Goal: Task Accomplishment & Management: Use online tool/utility

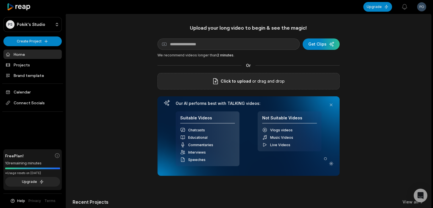
click at [263, 78] on p "or drag and drop" at bounding box center [268, 81] width 34 height 7
click at [322, 47] on div "submit" at bounding box center [320, 43] width 37 height 11
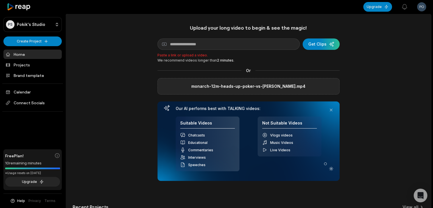
click at [272, 87] on label "monarch-12m-heads-up-poker-vs-[PERSON_NAME].mp4" at bounding box center [248, 86] width 114 height 7
click at [0, 0] on input "monarch-12m-heads-up-poker-vs-[PERSON_NAME].mp4" at bounding box center [0, 0] width 0 height 0
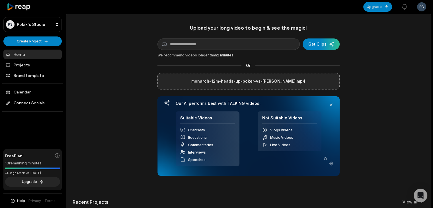
scroll to position [47, 0]
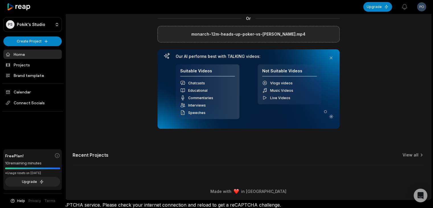
click at [329, 114] on icon at bounding box center [331, 116] width 6 height 6
click at [224, 72] on h4 "Suitable Videos" at bounding box center [207, 72] width 55 height 8
click at [408, 154] on link "View all" at bounding box center [410, 155] width 16 height 6
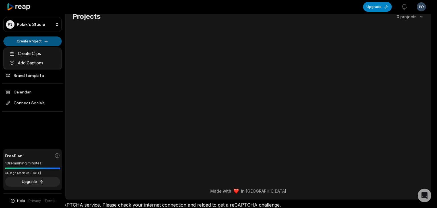
click at [44, 42] on html "PS [PERSON_NAME]'s Studio Create Project Home Projects Brand template Calendar …" at bounding box center [218, 97] width 437 height 208
click at [38, 53] on link "Create Clips" at bounding box center [32, 53] width 55 height 9
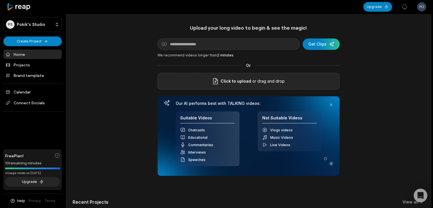
click at [171, 83] on div "Click to upload or drag and drop" at bounding box center [248, 81] width 182 height 16
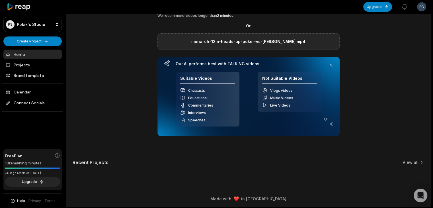
scroll to position [40, 0]
click at [324, 118] on circle at bounding box center [325, 118] width 3 height 3
click at [332, 123] on icon at bounding box center [331, 123] width 6 height 6
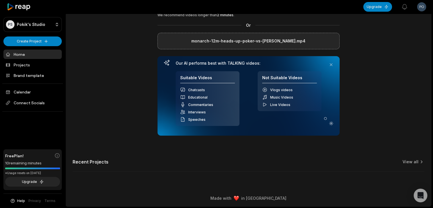
click at [165, 62] on icon at bounding box center [167, 63] width 6 height 6
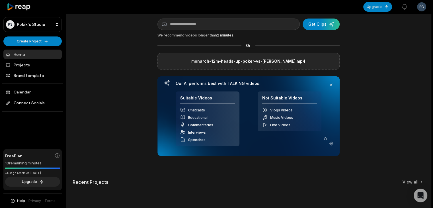
scroll to position [20, 0]
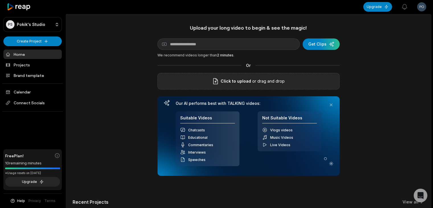
click at [185, 81] on div "Click to upload or drag and drop" at bounding box center [248, 81] width 182 height 16
click at [423, 197] on div "Open Intercom Messenger" at bounding box center [420, 195] width 15 height 15
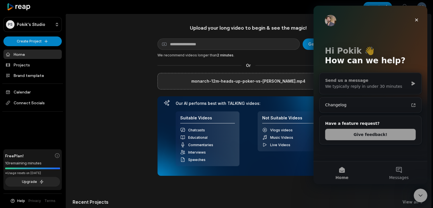
click at [399, 85] on div "We typically reply in under 30 minutes" at bounding box center [366, 86] width 83 height 6
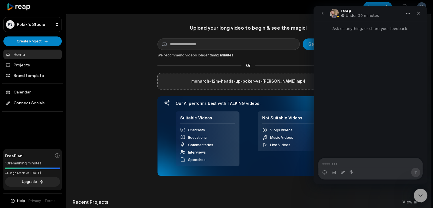
click at [334, 162] on textarea "Message…" at bounding box center [370, 163] width 104 height 10
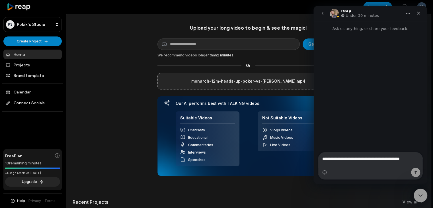
type textarea "**********"
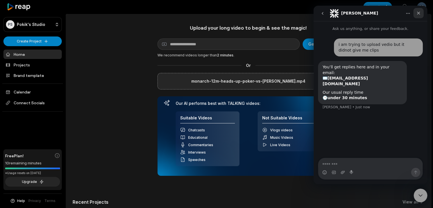
click at [416, 13] on icon "Close" at bounding box center [418, 13] width 5 height 5
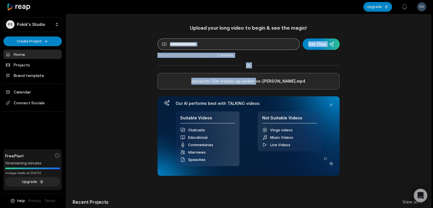
drag, startPoint x: 261, startPoint y: 80, endPoint x: 254, endPoint y: 44, distance: 37.7
click at [254, 44] on div "Upload your long video to begin & see the magic! YouTube link Get Clips We reco…" at bounding box center [248, 99] width 182 height 151
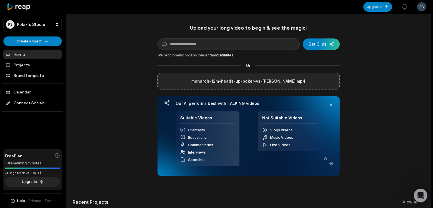
click at [359, 77] on div "Upload your long video to begin & see the magic! YouTube link Get Clips We reco…" at bounding box center [248, 121] width 365 height 194
click at [329, 46] on div "submit" at bounding box center [320, 43] width 37 height 11
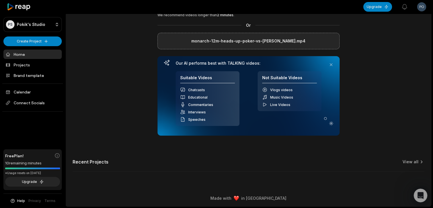
scroll to position [46, 0]
click at [320, 41] on div "monarch-12m-heads-up-poker-vs-[PERSON_NAME].mp4" at bounding box center [248, 40] width 182 height 16
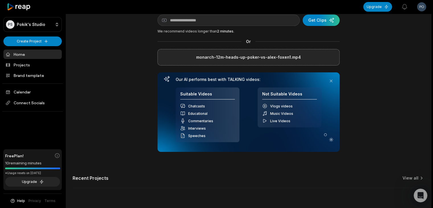
scroll to position [0, 0]
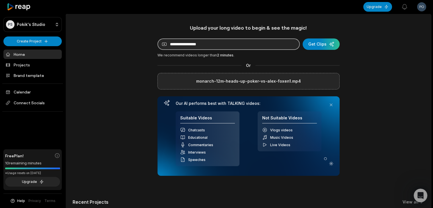
click at [270, 43] on input at bounding box center [228, 43] width 142 height 11
paste input "**********"
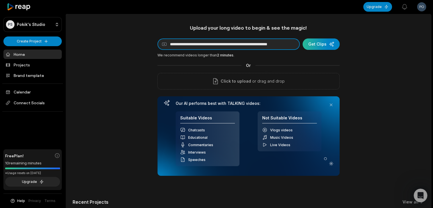
type input "**********"
click at [323, 40] on div "submit" at bounding box center [320, 43] width 37 height 11
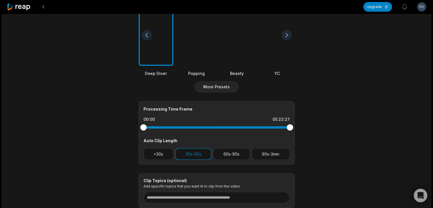
scroll to position [202, 0]
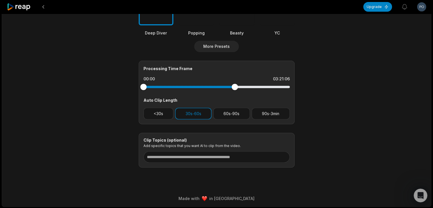
drag, startPoint x: 289, startPoint y: 86, endPoint x: 234, endPoint y: 98, distance: 56.2
click at [234, 98] on div "Processing Time Frame 00:00 03:21:06 Auto Clip Length <30s 30s-60s 60s-90s 90s-…" at bounding box center [216, 92] width 156 height 63
drag, startPoint x: 141, startPoint y: 86, endPoint x: 171, endPoint y: 97, distance: 31.8
click at [171, 97] on div "Processing Time Frame 01:00:41 03:21:06 Auto Clip Length <30s 30s-60s 60s-90s 9…" at bounding box center [216, 92] width 156 height 63
drag, startPoint x: 235, startPoint y: 87, endPoint x: 155, endPoint y: 95, distance: 80.0
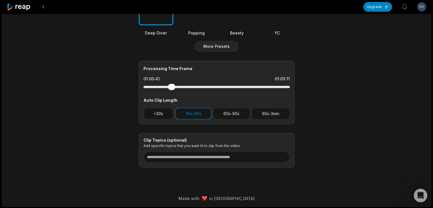
click at [155, 95] on div "Processing Time Frame 01:00:41 01:03:11 Auto Clip Length <30s 30s-60s 60s-90s 9…" at bounding box center [216, 92] width 156 height 63
drag, startPoint x: 173, startPoint y: 85, endPoint x: 164, endPoint y: 88, distance: 9.7
click at [164, 88] on div at bounding box center [216, 87] width 146 height 10
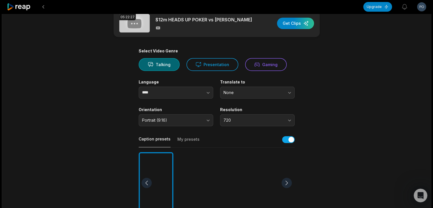
scroll to position [0, 0]
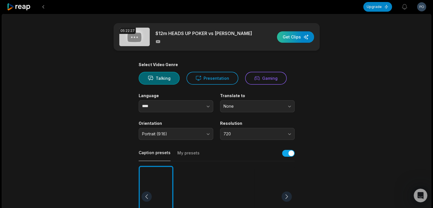
click at [295, 38] on div "button" at bounding box center [295, 36] width 37 height 11
click at [294, 34] on div "button" at bounding box center [295, 36] width 37 height 11
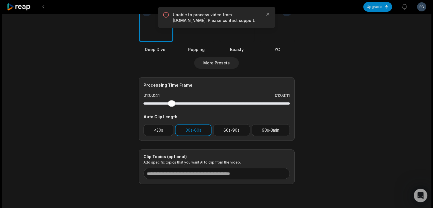
scroll to position [202, 0]
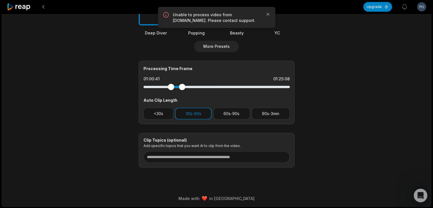
drag, startPoint x: 172, startPoint y: 86, endPoint x: 157, endPoint y: 84, distance: 15.1
click at [157, 84] on div at bounding box center [216, 87] width 146 height 10
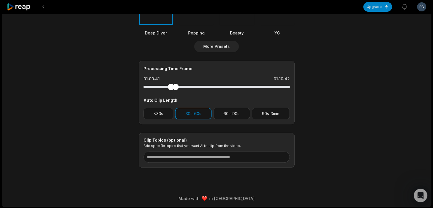
drag, startPoint x: 182, startPoint y: 87, endPoint x: 175, endPoint y: 90, distance: 7.6
click at [175, 90] on div at bounding box center [216, 87] width 146 height 10
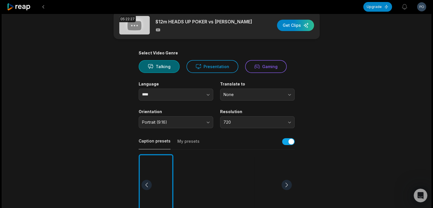
scroll to position [8, 0]
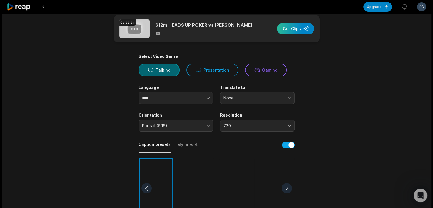
click at [283, 24] on div "button" at bounding box center [295, 28] width 37 height 11
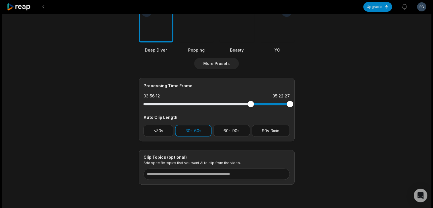
drag, startPoint x: 143, startPoint y: 104, endPoint x: 255, endPoint y: 116, distance: 113.0
click at [255, 116] on div "Processing Time Frame 03:56:12 05:22:27 Auto Clip Length <30s 30s-60s 60s-90s 9…" at bounding box center [216, 109] width 156 height 63
drag, startPoint x: 290, startPoint y: 101, endPoint x: 261, endPoint y: 103, distance: 29.6
click at [261, 103] on div at bounding box center [260, 104] width 6 height 6
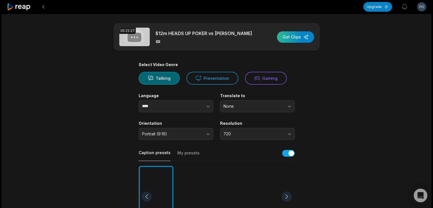
click at [301, 39] on div "button" at bounding box center [295, 36] width 37 height 11
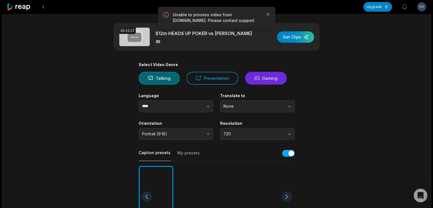
click at [251, 80] on button "Gaming" at bounding box center [266, 78] width 42 height 13
click at [296, 38] on div "button" at bounding box center [295, 36] width 37 height 11
click at [267, 13] on icon "button" at bounding box center [268, 14] width 6 height 6
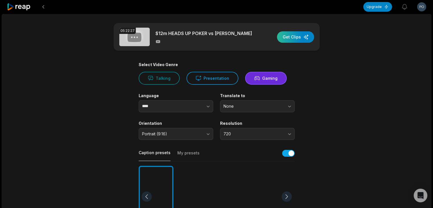
click at [292, 35] on div "button" at bounding box center [295, 36] width 37 height 11
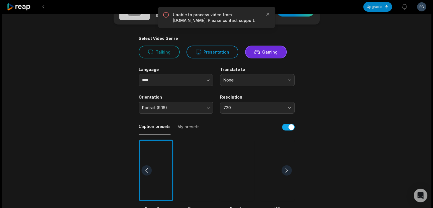
scroll to position [26, 0]
click at [204, 51] on button "Presentation" at bounding box center [212, 52] width 52 height 13
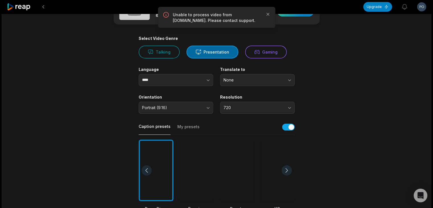
click at [289, 15] on div "button" at bounding box center [295, 10] width 37 height 11
click at [267, 13] on icon "button" at bounding box center [268, 14] width 6 height 6
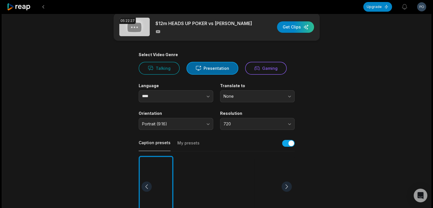
scroll to position [0, 0]
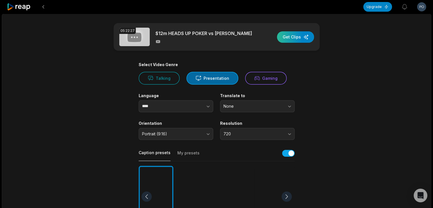
click at [281, 32] on div "button" at bounding box center [295, 36] width 37 height 11
click at [298, 37] on div "button" at bounding box center [295, 36] width 37 height 11
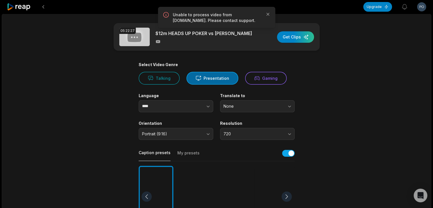
click at [27, 7] on icon at bounding box center [19, 7] width 24 height 8
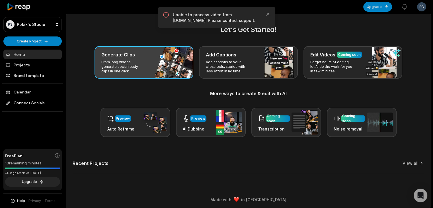
click at [126, 57] on h3 "Generate Clips" at bounding box center [118, 54] width 34 height 7
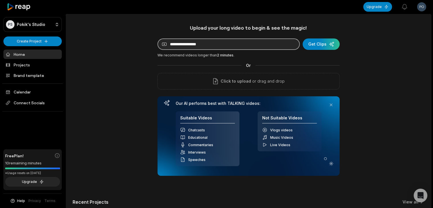
click at [163, 44] on input at bounding box center [228, 43] width 142 height 11
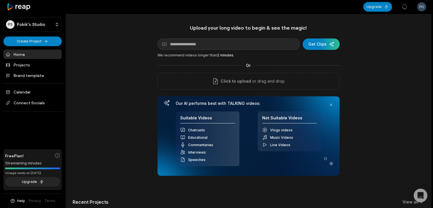
click at [174, 61] on div "Upload your long video to begin & see the magic! YouTube link Get Clips We reco…" at bounding box center [248, 99] width 182 height 151
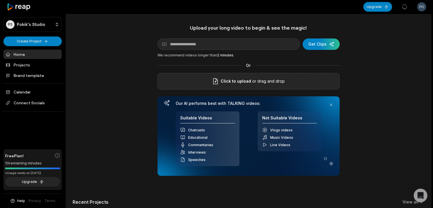
click at [201, 79] on div "Click to upload or drag and drop" at bounding box center [248, 81] width 182 height 16
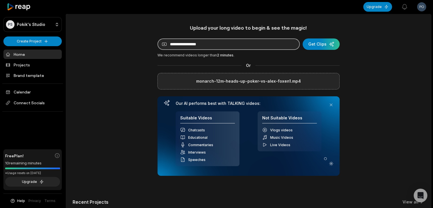
click at [270, 46] on input at bounding box center [228, 43] width 142 height 11
paste input "**********"
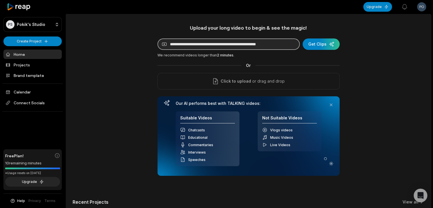
type input "**********"
click at [302, 38] on button "Get Clips" at bounding box center [320, 43] width 37 height 11
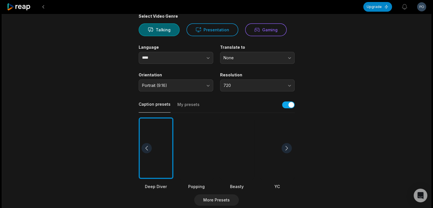
scroll to position [59, 0]
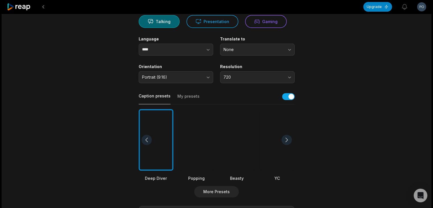
click at [236, 135] on div at bounding box center [236, 140] width 35 height 62
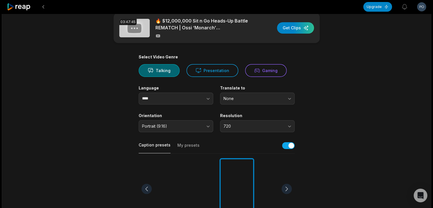
scroll to position [7, 0]
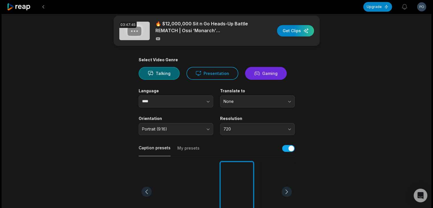
click at [268, 74] on button "Gaming" at bounding box center [266, 73] width 42 height 13
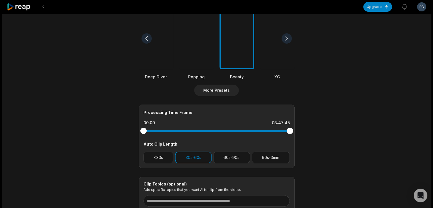
scroll to position [173, 0]
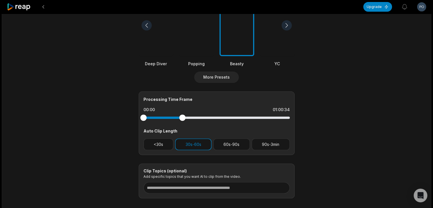
drag, startPoint x: 290, startPoint y: 118, endPoint x: 182, endPoint y: 124, distance: 108.2
click at [182, 124] on div "Processing Time Frame 00:00 01:00:34 Auto Clip Length <30s 30s-60s 60s-90s 90s-…" at bounding box center [216, 122] width 156 height 63
drag, startPoint x: 143, startPoint y: 117, endPoint x: 175, endPoint y: 117, distance: 32.1
click at [175, 117] on div at bounding box center [175, 117] width 6 height 6
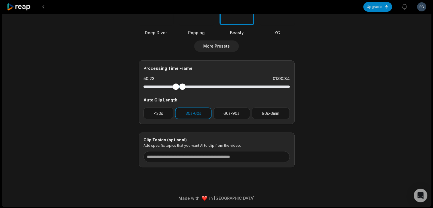
scroll to position [0, 0]
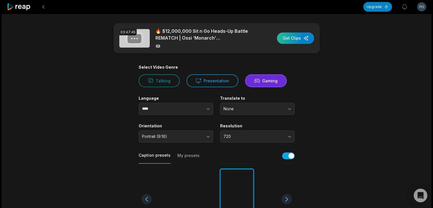
click at [303, 40] on div "button" at bounding box center [295, 37] width 37 height 11
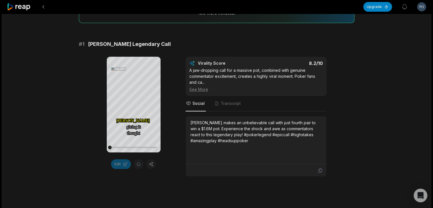
scroll to position [76, 0]
click at [132, 102] on icon at bounding box center [133, 104] width 4 height 5
click at [133, 104] on icon at bounding box center [133, 104] width 7 height 7
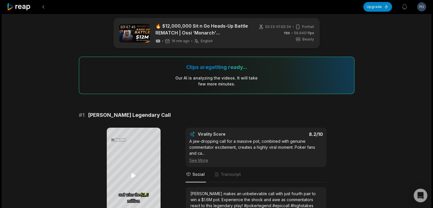
scroll to position [0, 0]
